Goal: Navigation & Orientation: Find specific page/section

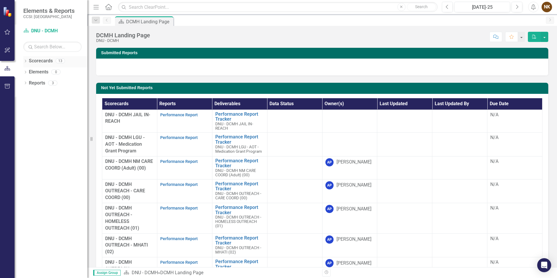
click at [25, 61] on icon "Dropdown" at bounding box center [25, 61] width 4 height 3
click at [28, 72] on icon "Dropdown" at bounding box center [28, 71] width 4 height 3
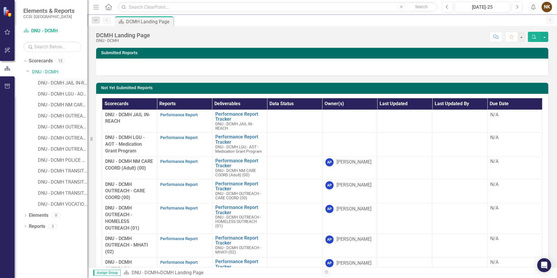
click at [58, 83] on link "DNU - DCMH JAIL IN-REACH" at bounding box center [63, 83] width 50 height 7
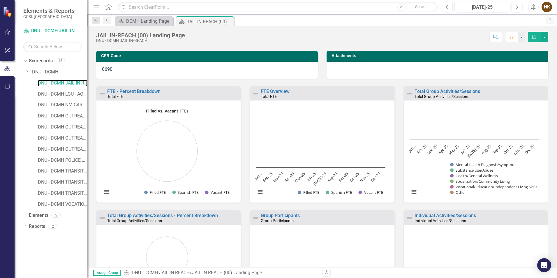
scroll to position [0, 0]
click at [69, 117] on link "DNU - DCMH OUTREACH - CARE COORD (00)" at bounding box center [63, 116] width 50 height 7
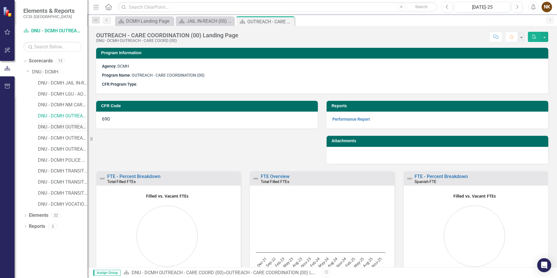
click at [70, 126] on link "DNU - DCMH OUTREACH - HOMELESS OUTREACH (01)" at bounding box center [63, 127] width 50 height 7
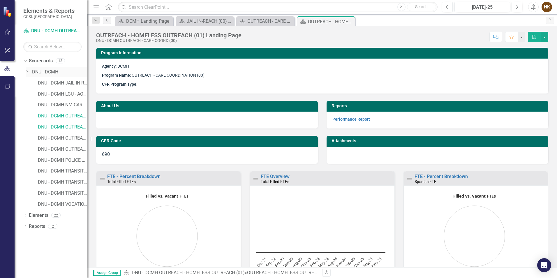
click at [87, 75] on div "Dropdown DNU - DCMH" at bounding box center [56, 72] width 61 height 10
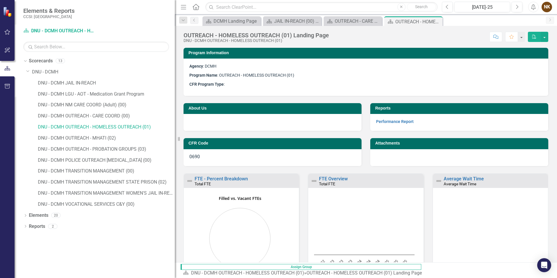
drag, startPoint x: 89, startPoint y: 75, endPoint x: 197, endPoint y: 92, distance: 108.7
click at [197, 92] on div "Elements & Reports CCSI: Westchester Scorecard DNU - DCMH OUTREACH - HOMELESS O…" at bounding box center [278, 139] width 557 height 278
click at [27, 72] on icon "Dropdown" at bounding box center [27, 71] width 3 height 4
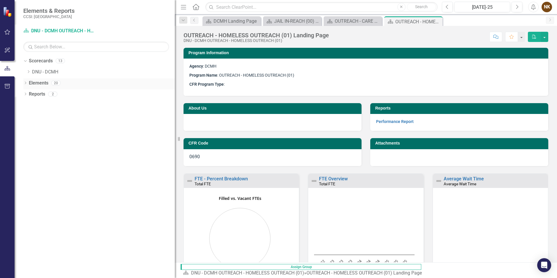
click at [23, 84] on icon "Dropdown" at bounding box center [25, 83] width 4 height 3
click at [28, 103] on div "Dropdown" at bounding box center [28, 105] width 4 height 5
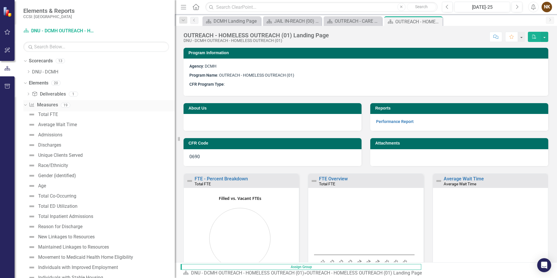
click at [26, 103] on icon "Dropdown" at bounding box center [24, 105] width 3 height 4
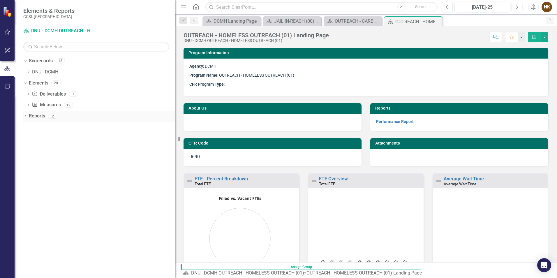
click at [25, 114] on div "Dropdown" at bounding box center [25, 116] width 4 height 5
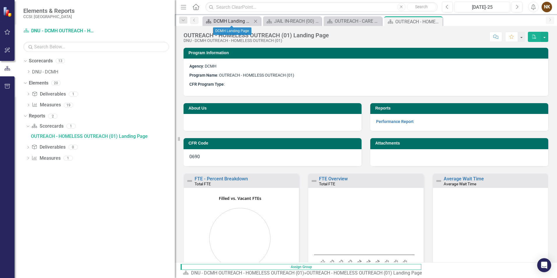
click at [236, 24] on div "DCMH Landing Page" at bounding box center [233, 20] width 38 height 7
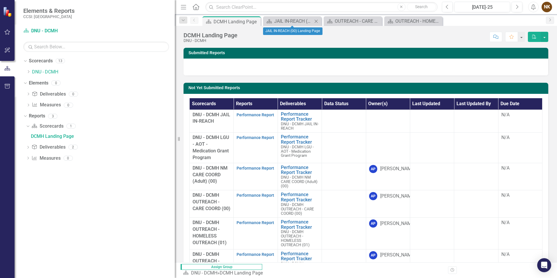
click at [316, 21] on icon "Close" at bounding box center [316, 21] width 6 height 5
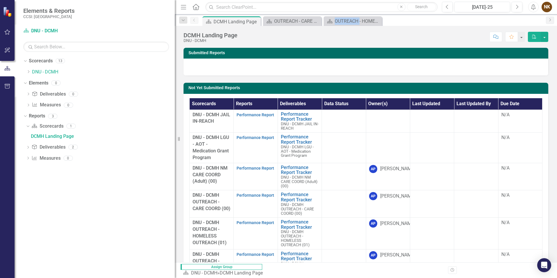
click at [0, 0] on icon at bounding box center [0, 0] width 0 height 0
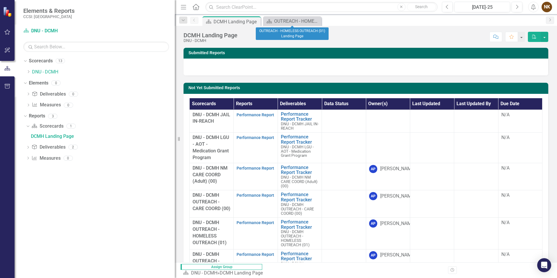
click at [0, 0] on icon at bounding box center [0, 0] width 0 height 0
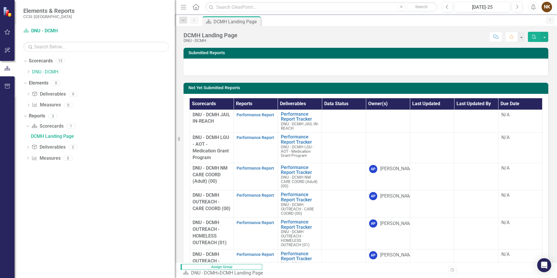
click at [549, 5] on div "NK" at bounding box center [547, 7] width 10 height 10
click at [541, 18] on link "User Edit Profile" at bounding box center [529, 18] width 46 height 11
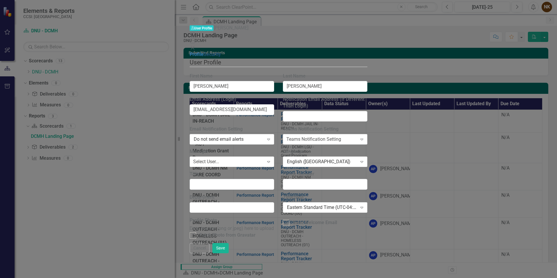
click at [204, 52] on link "Security" at bounding box center [212, 55] width 17 height 6
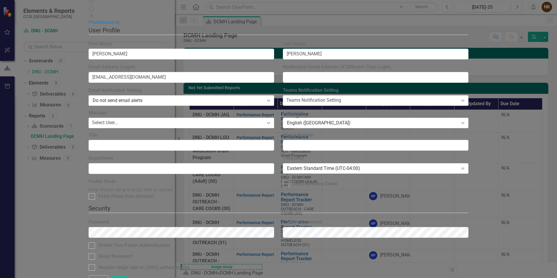
click at [93, 14] on icon at bounding box center [91, 15] width 3 height 3
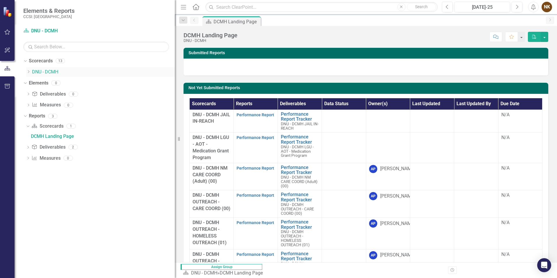
click at [44, 73] on link "DNU - DCMH" at bounding box center [103, 72] width 143 height 7
click at [27, 73] on icon "Dropdown" at bounding box center [28, 71] width 4 height 3
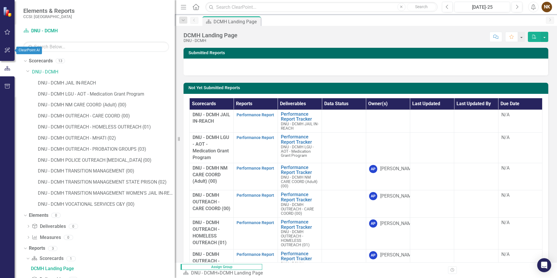
click at [6, 56] on button "button" at bounding box center [7, 50] width 13 height 12
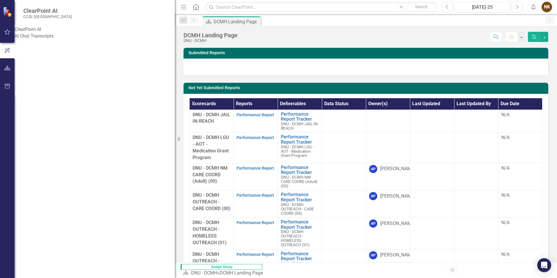
click at [7, 84] on button "button" at bounding box center [7, 86] width 13 height 12
click at [7, 34] on icon "button" at bounding box center [7, 32] width 6 height 5
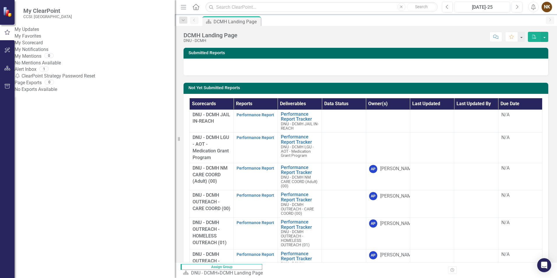
click at [9, 51] on icon "button" at bounding box center [7, 50] width 6 height 5
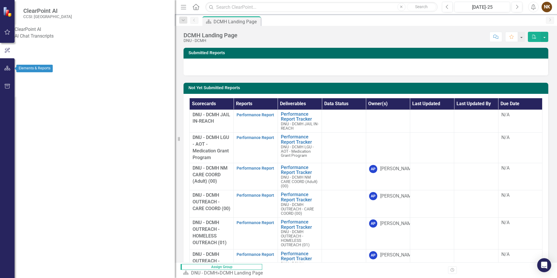
click at [6, 70] on icon "button" at bounding box center [7, 68] width 6 height 5
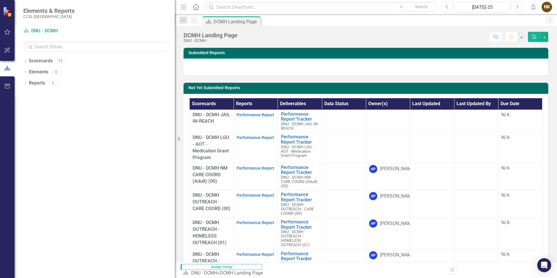
click at [193, 6] on icon at bounding box center [196, 7] width 7 height 6
click at [182, 5] on icon "button" at bounding box center [183, 7] width 5 height 4
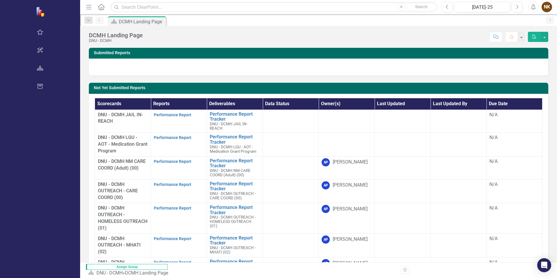
click at [85, 10] on button "Menu" at bounding box center [89, 7] width 8 height 10
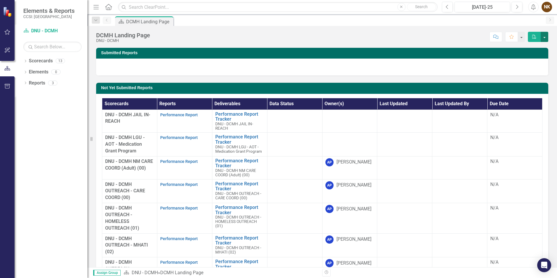
click at [545, 37] on button "button" at bounding box center [545, 37] width 8 height 10
click at [27, 63] on icon "Dropdown" at bounding box center [25, 61] width 4 height 3
click at [28, 73] on icon "Dropdown" at bounding box center [28, 71] width 4 height 3
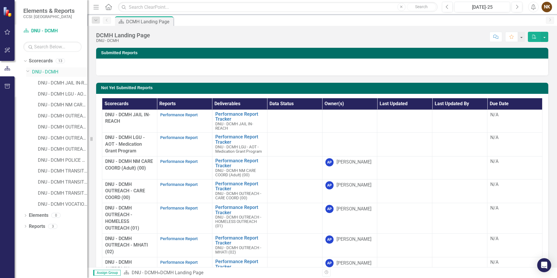
click at [28, 73] on icon "Dropdown" at bounding box center [27, 71] width 3 height 4
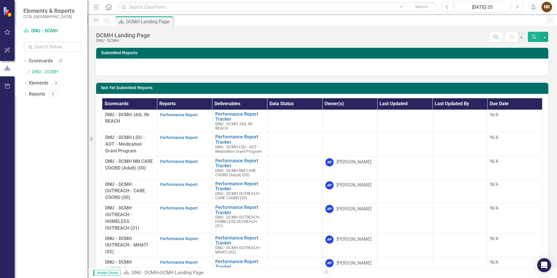
click at [97, 21] on icon "Dropdown" at bounding box center [95, 20] width 5 height 4
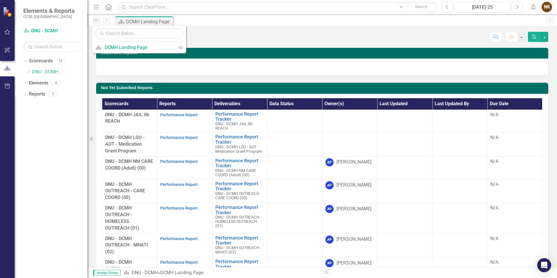
click at [97, 21] on icon "Dropdown" at bounding box center [95, 20] width 5 height 4
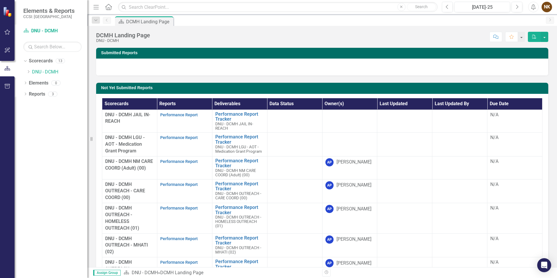
click at [23, 92] on div "Dropdown Scorecards 13 Dropdown DNU - DCMH DNU - DCMH JAIL IN-REACH DNU - DCMH …" at bounding box center [51, 167] width 73 height 222
click at [24, 94] on icon "Dropdown" at bounding box center [25, 94] width 4 height 3
click at [24, 94] on icon at bounding box center [25, 93] width 3 height 1
click at [102, 272] on span "Assign Group" at bounding box center [106, 273] width 27 height 6
click at [53, 31] on link "Scorecard DNU - DCMH" at bounding box center [52, 31] width 58 height 7
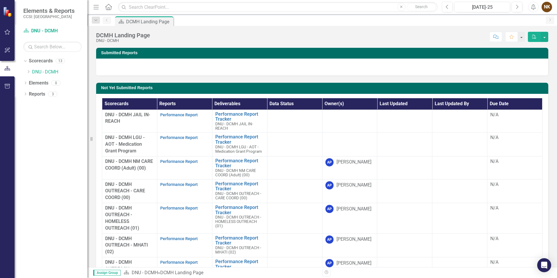
click at [48, 16] on small "CCSI: [GEOGRAPHIC_DATA]" at bounding box center [48, 16] width 51 height 5
click at [50, 8] on span "Elements & Reports" at bounding box center [48, 10] width 51 height 7
click at [35, 64] on link "Scorecards" at bounding box center [41, 61] width 24 height 7
click at [24, 62] on icon "Dropdown" at bounding box center [24, 61] width 3 height 4
click at [24, 62] on icon "Dropdown" at bounding box center [25, 61] width 4 height 3
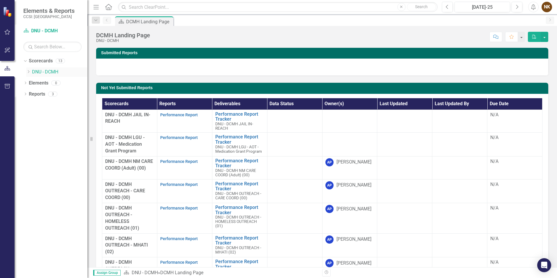
click at [28, 71] on icon "Dropdown" at bounding box center [28, 71] width 4 height 3
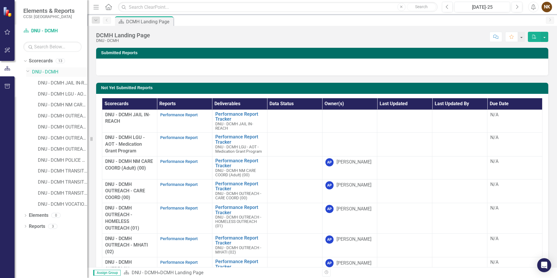
click at [28, 71] on icon "Dropdown" at bounding box center [27, 71] width 3 height 4
